Goal: Find specific page/section: Find specific page/section

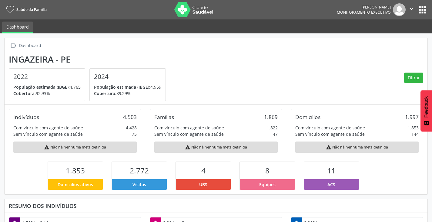
scroll to position [101, 141]
click at [410, 9] on icon "" at bounding box center [411, 8] width 7 height 7
click at [361, 43] on div " Dashboard" at bounding box center [216, 45] width 415 height 9
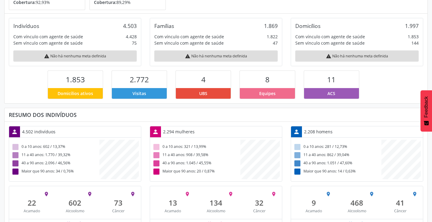
scroll to position [0, 0]
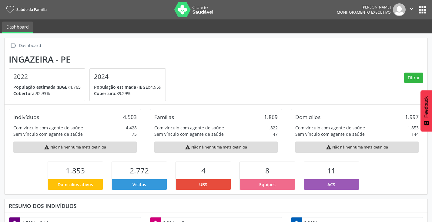
click at [422, 6] on button "apps" at bounding box center [422, 10] width 11 height 11
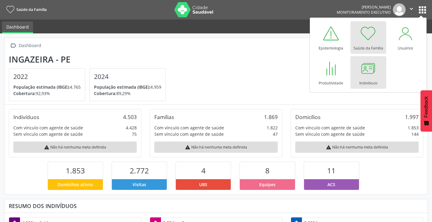
click at [369, 78] on div "Indivíduos" at bounding box center [368, 81] width 18 height 8
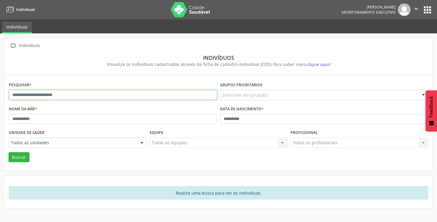
click at [47, 94] on input "text" at bounding box center [113, 95] width 208 height 10
type input "**********"
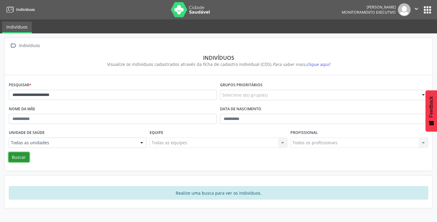
click at [14, 156] on button "Buscar" at bounding box center [18, 157] width 21 height 10
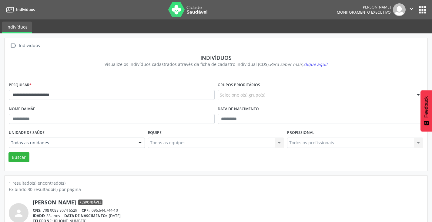
drag, startPoint x: 246, startPoint y: 132, endPoint x: 249, endPoint y: 118, distance: 14.1
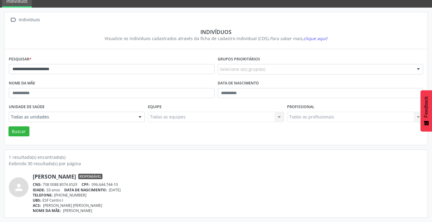
click at [417, 70] on div at bounding box center [418, 69] width 9 height 10
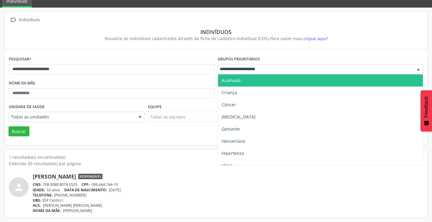
click at [252, 69] on input "text" at bounding box center [315, 69] width 191 height 6
click at [417, 70] on div at bounding box center [418, 69] width 9 height 10
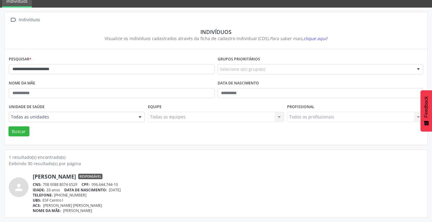
click at [418, 116] on div "Todos os profissionais Todos os profissionais Nenhum resultado encontrado para:…" at bounding box center [355, 117] width 136 height 10
click at [417, 115] on div "Todos os profissionais Todos os profissionais Nenhum resultado encontrado para:…" at bounding box center [355, 117] width 136 height 10
click at [323, 118] on div "Todos os profissionais Todos os profissionais Nenhum resultado encontrado para:…" at bounding box center [355, 117] width 136 height 10
click at [312, 114] on div "Todos os profissionais Todos os profissionais Nenhum resultado encontrado para:…" at bounding box center [355, 117] width 136 height 10
click at [279, 119] on div "Todas as equipes Todas as equipes Nenhum resultado encontrado para: " " Não há …" at bounding box center [216, 117] width 136 height 10
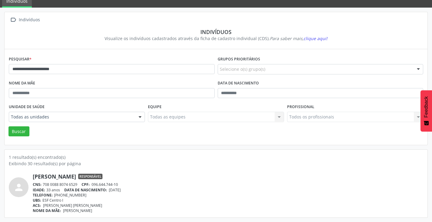
click at [143, 118] on div at bounding box center [140, 117] width 9 height 10
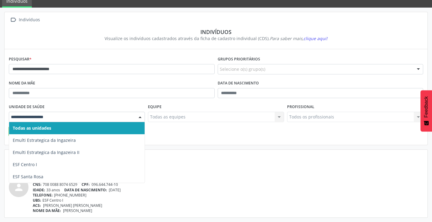
click at [63, 108] on div "Unidade de saúde Todas as unidades Emulti Estrategica da Ingazeira Emulti Estra…" at bounding box center [76, 114] width 139 height 24
